Goal: Task Accomplishment & Management: Use online tool/utility

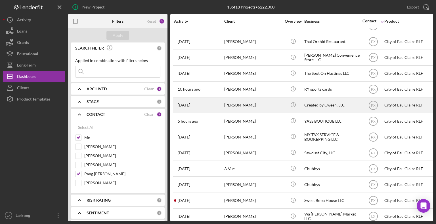
scroll to position [21, 0]
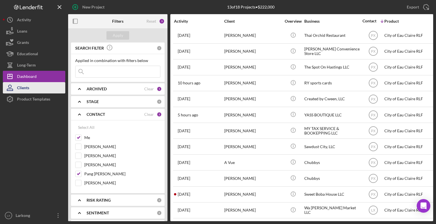
click at [35, 90] on button "Clients" at bounding box center [34, 87] width 62 height 11
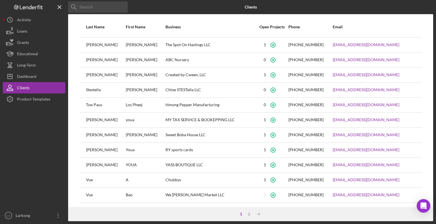
scroll to position [57, 0]
click at [25, 33] on div "Loans" at bounding box center [22, 32] width 10 height 13
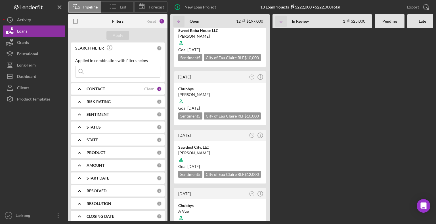
scroll to position [196, 0]
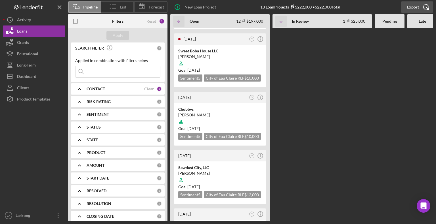
click at [425, 7] on icon "Icon/Export" at bounding box center [426, 7] width 14 height 14
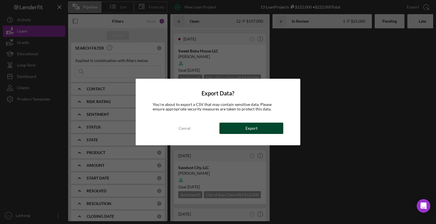
click at [255, 129] on div "Export" at bounding box center [251, 128] width 12 height 11
